Goal: Task Accomplishment & Management: Manage account settings

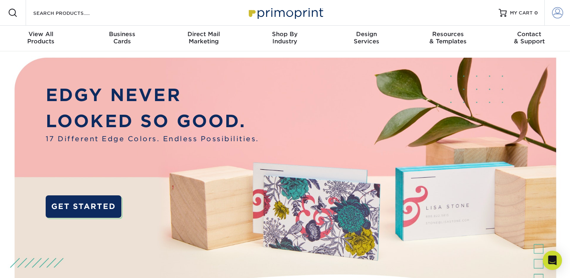
click at [561, 11] on span at bounding box center [557, 12] width 11 height 11
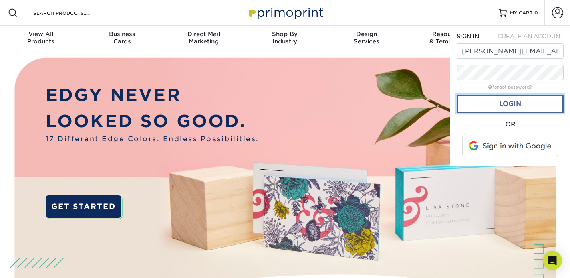
click at [522, 110] on link "Login" at bounding box center [510, 104] width 107 height 18
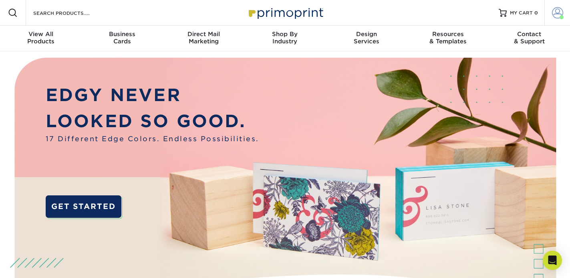
click at [560, 14] on span at bounding box center [557, 12] width 11 height 11
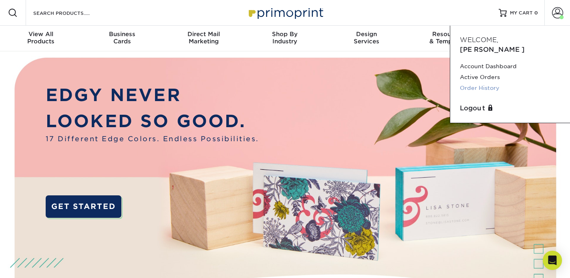
click at [485, 83] on link "Order History" at bounding box center [510, 88] width 101 height 11
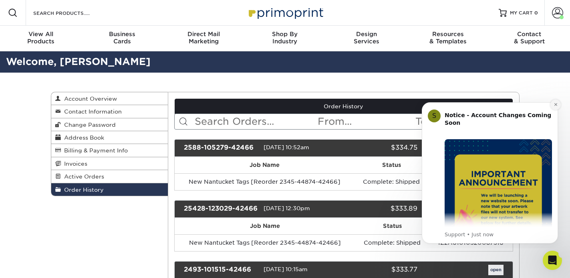
click at [557, 103] on icon "Dismiss notification" at bounding box center [556, 104] width 4 height 4
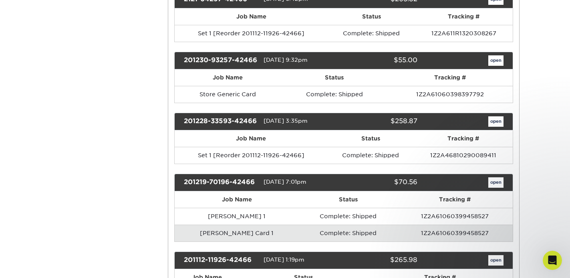
scroll to position [986, 0]
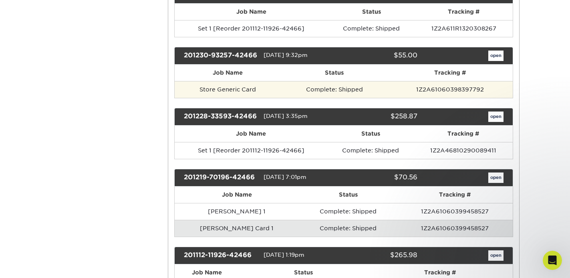
click at [230, 98] on td "Store Generic Card" at bounding box center [228, 89] width 106 height 17
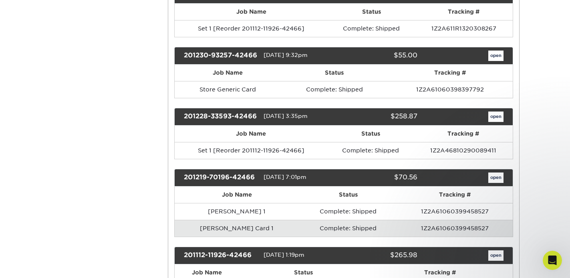
drag, startPoint x: 467, startPoint y: 72, endPoint x: 495, endPoint y: 64, distance: 28.4
click at [495, 61] on div "open" at bounding box center [466, 55] width 86 height 10
click at [502, 61] on link "open" at bounding box center [495, 55] width 15 height 10
